Goal: Check status: Check status

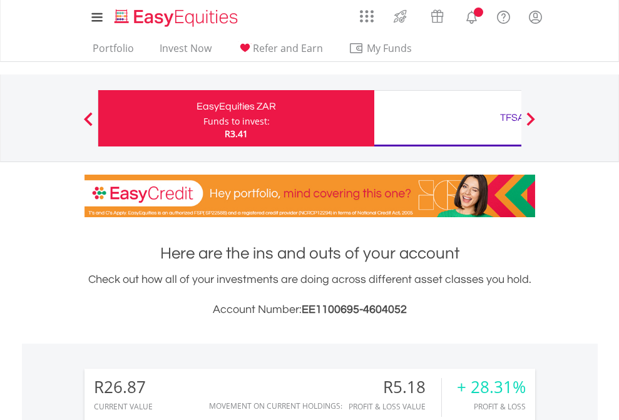
scroll to position [120, 197]
click at [203, 118] on div "Funds to invest:" at bounding box center [236, 121] width 66 height 13
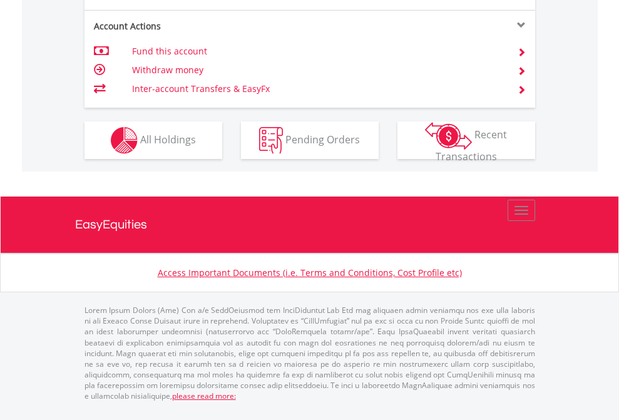
scroll to position [1225, 0]
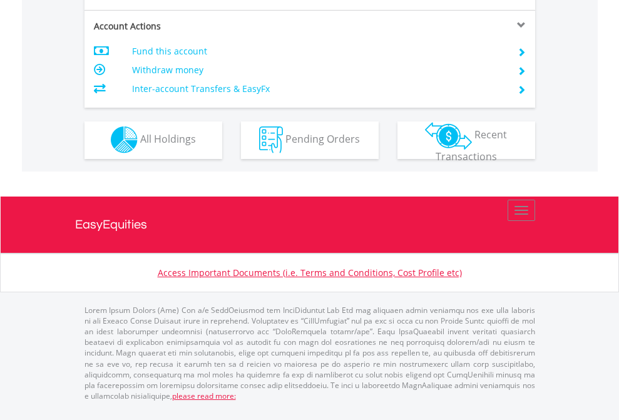
scroll to position [1170, 0]
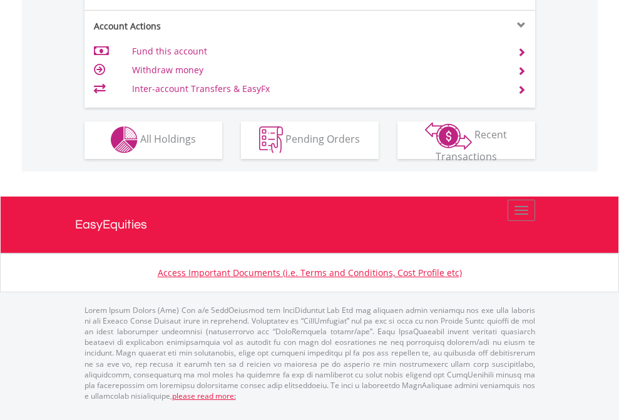
scroll to position [1170, 0]
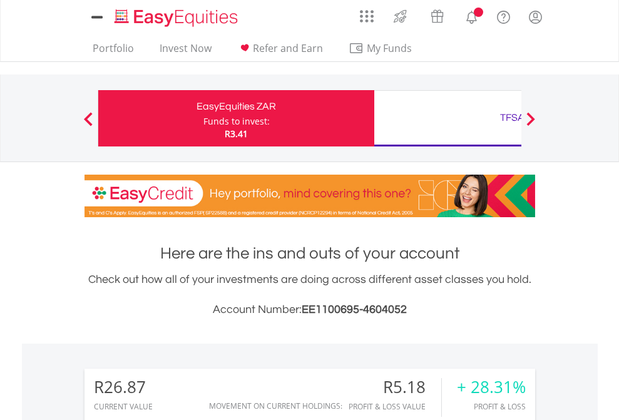
scroll to position [120, 197]
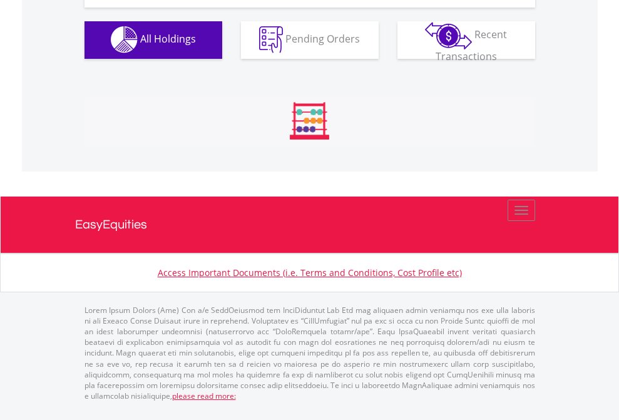
scroll to position [1239, 0]
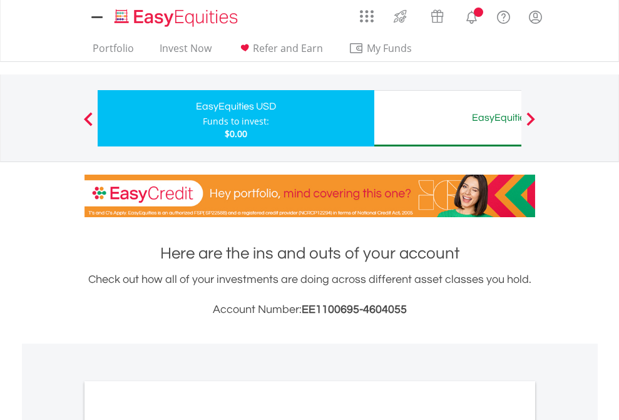
scroll to position [752, 0]
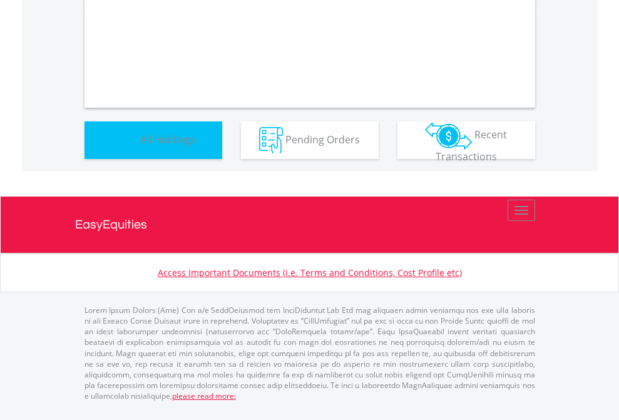
click at [140, 146] on span "All Holdings" at bounding box center [168, 139] width 56 height 14
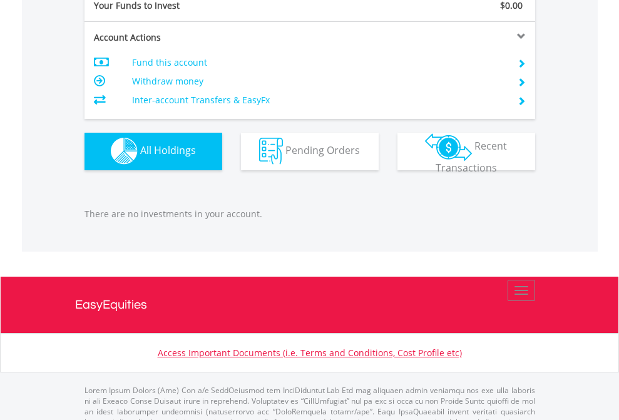
scroll to position [1239, 0]
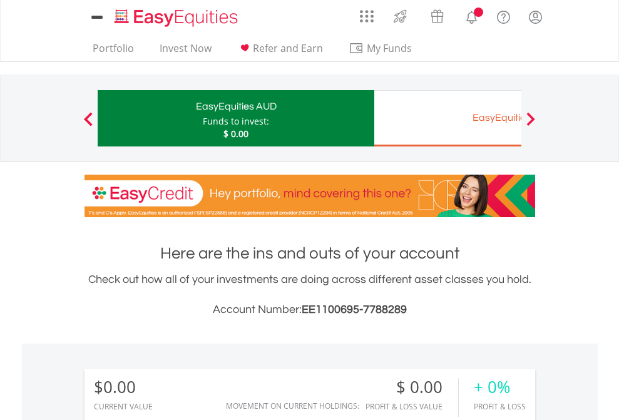
scroll to position [120, 197]
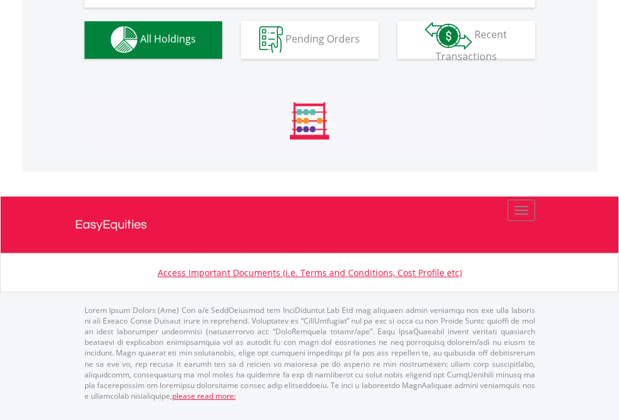
scroll to position [1239, 0]
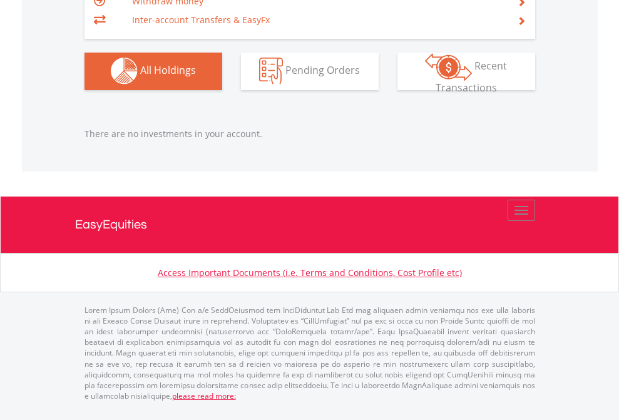
scroll to position [1239, 0]
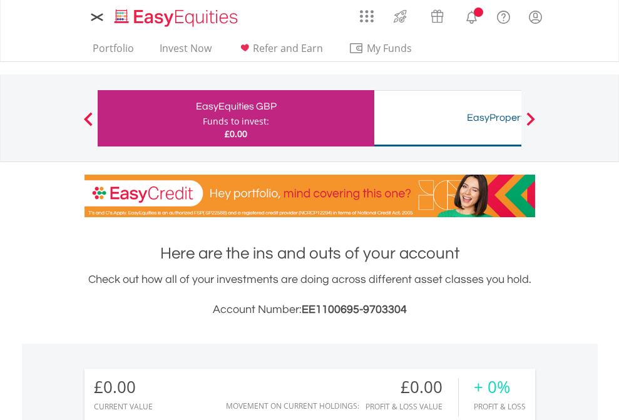
scroll to position [120, 197]
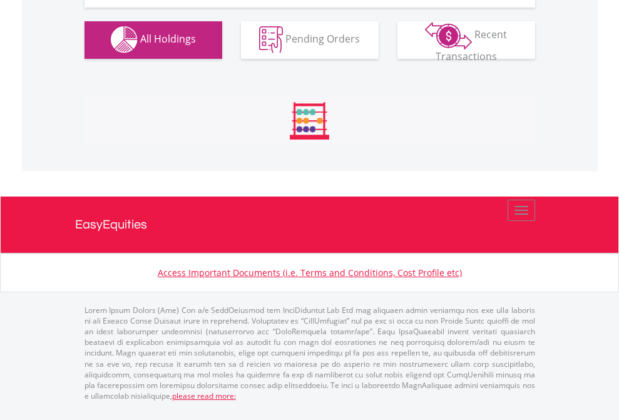
scroll to position [1239, 0]
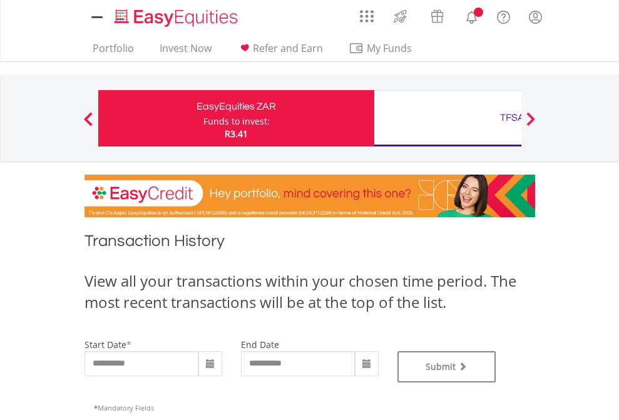
type input "**********"
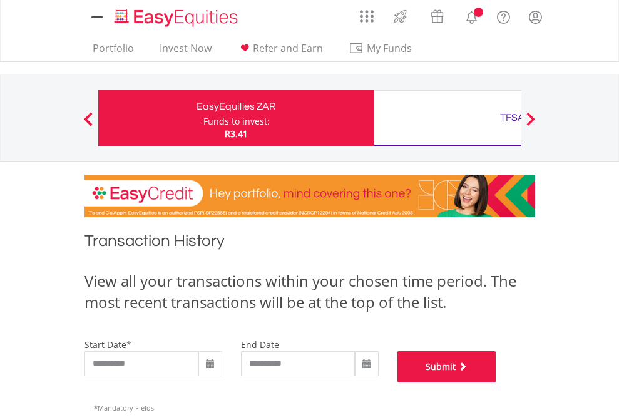
click at [496, 382] on button "Submit" at bounding box center [446, 366] width 99 height 31
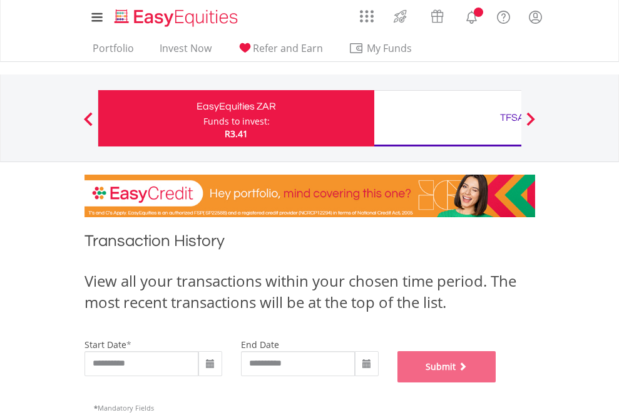
scroll to position [508, 0]
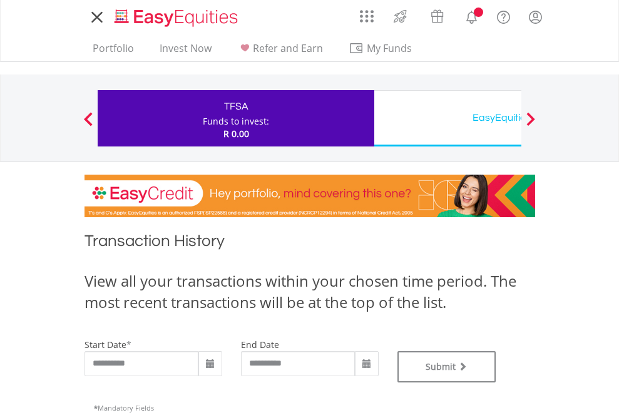
type input "**********"
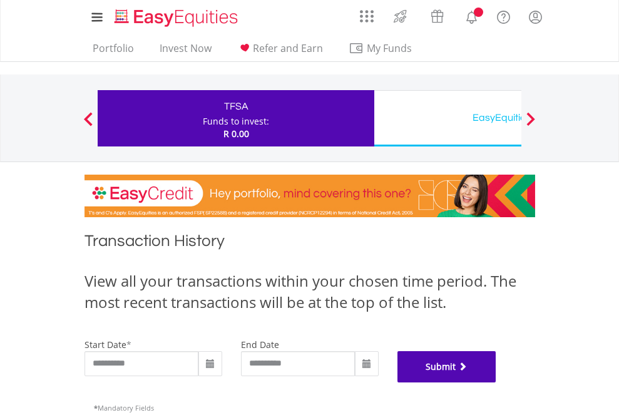
click at [496, 382] on button "Submit" at bounding box center [446, 366] width 99 height 31
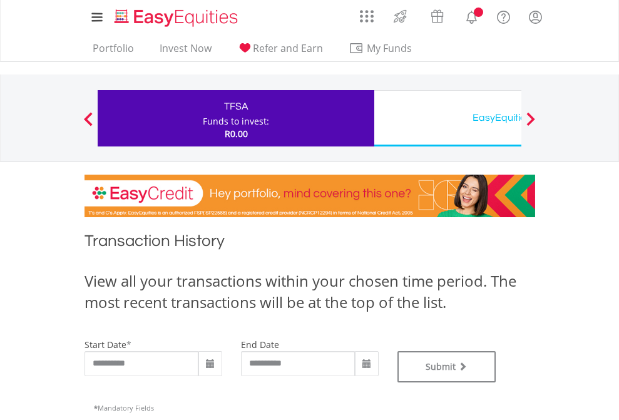
click at [447, 118] on div "EasyEquities USD" at bounding box center [512, 118] width 261 height 18
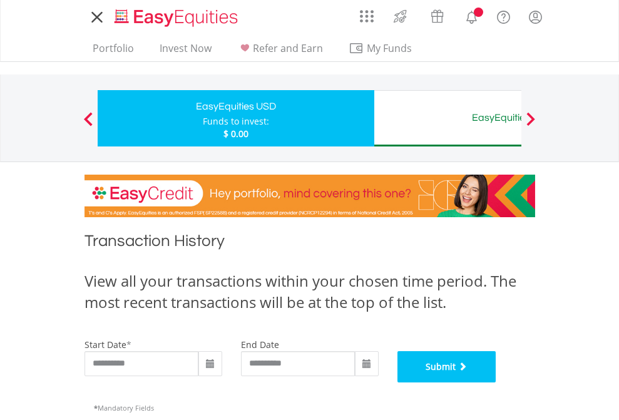
click at [496, 382] on button "Submit" at bounding box center [446, 366] width 99 height 31
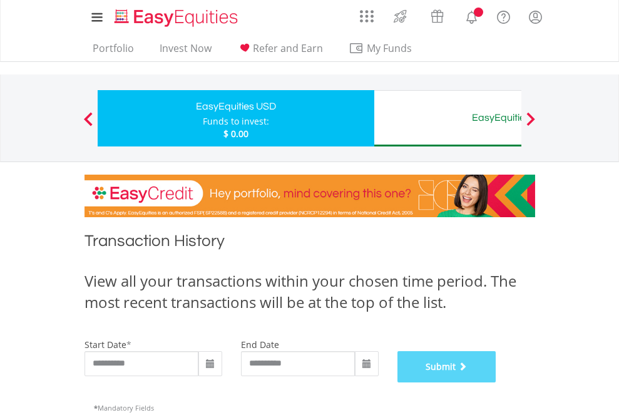
scroll to position [508, 0]
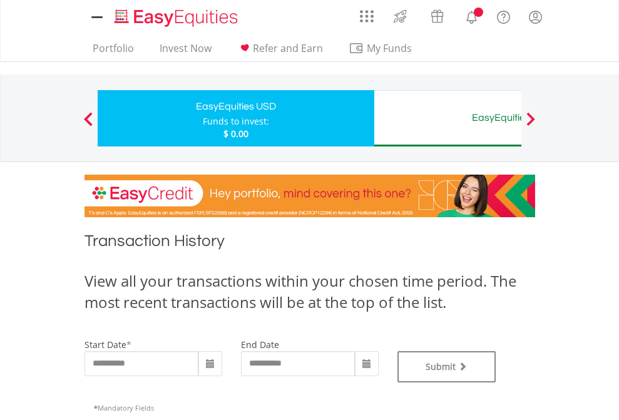
click at [447, 118] on div "EasyEquities AUD" at bounding box center [512, 118] width 261 height 18
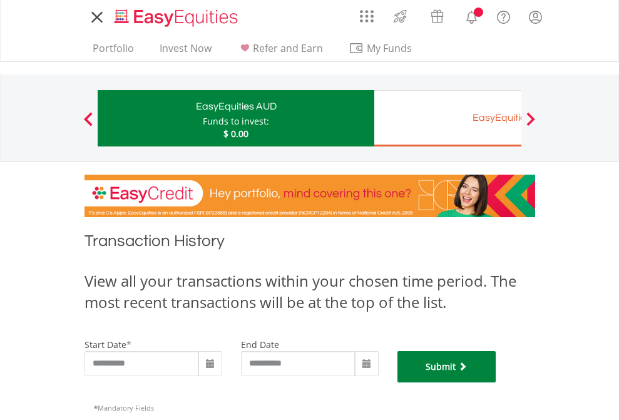
click at [496, 382] on button "Submit" at bounding box center [446, 366] width 99 height 31
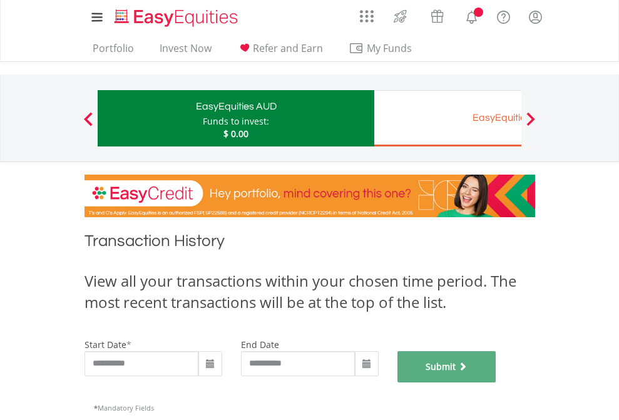
scroll to position [508, 0]
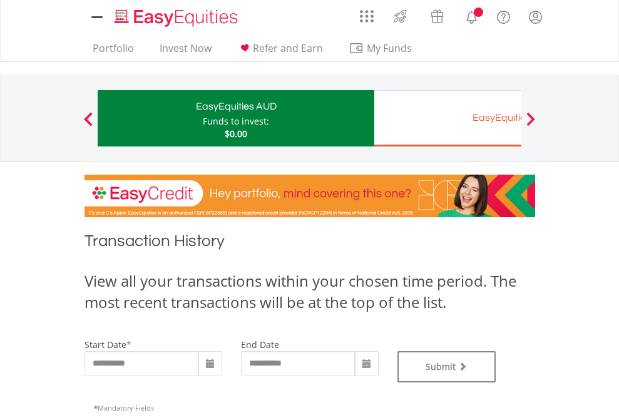
click at [447, 118] on div "EasyEquities EUR" at bounding box center [512, 118] width 261 height 18
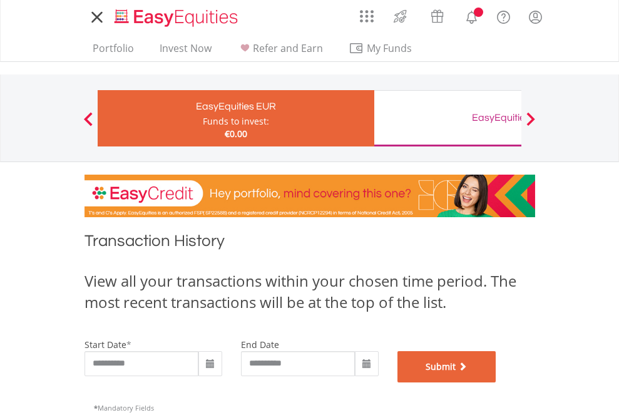
click at [496, 382] on button "Submit" at bounding box center [446, 366] width 99 height 31
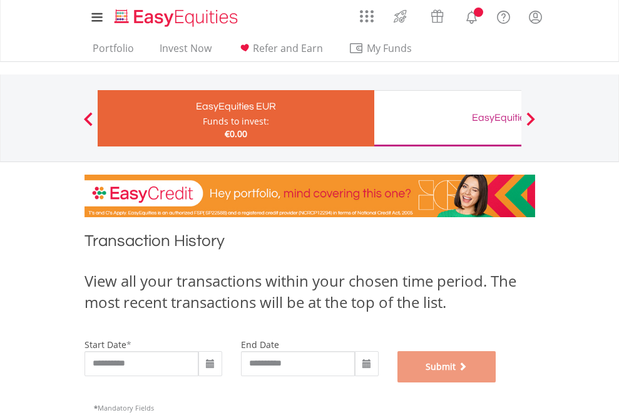
scroll to position [508, 0]
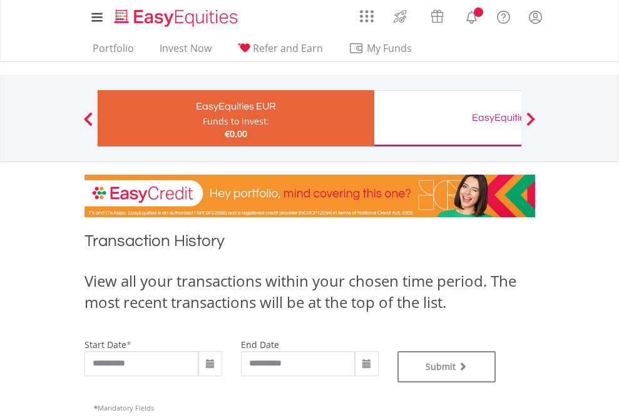
click at [447, 118] on div "EasyEquities GBP" at bounding box center [512, 118] width 261 height 18
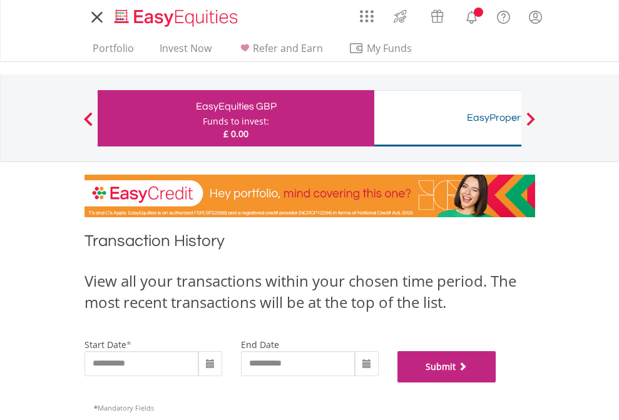
click at [496, 382] on button "Submit" at bounding box center [446, 366] width 99 height 31
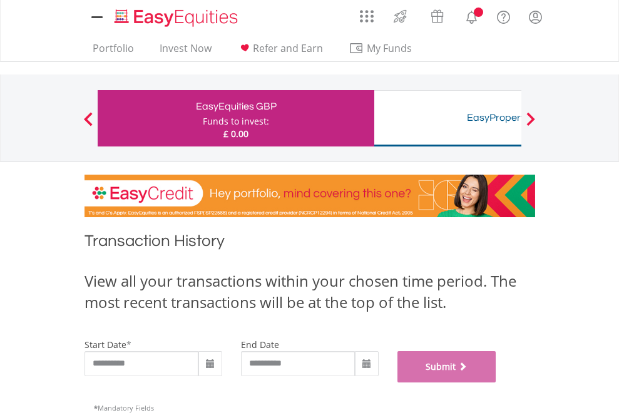
scroll to position [508, 0]
